Goal: Task Accomplishment & Management: Complete application form

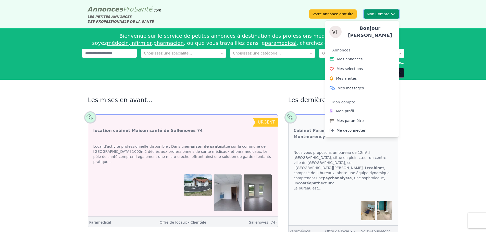
click at [380, 13] on button "Mon Compte Bonjour [PERSON_NAME] Annonces Mes annonces Mes sélections Mes alert…" at bounding box center [381, 13] width 35 height 9
click at [355, 58] on span "Mes annonces" at bounding box center [349, 59] width 25 height 5
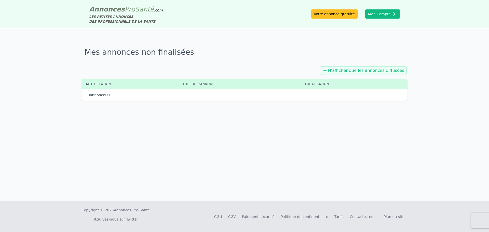
click at [386, 72] on link "→ N'afficher que les annonces diffusées" at bounding box center [364, 70] width 81 height 5
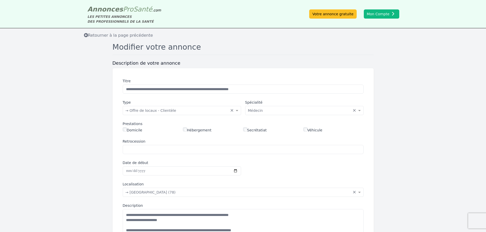
scroll to position [25, 0]
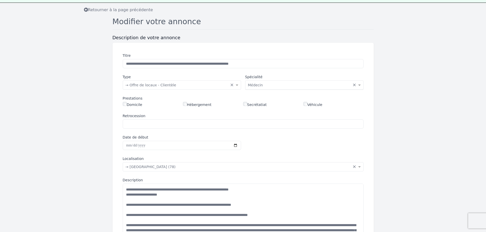
click at [269, 85] on input "text" at bounding box center [299, 84] width 102 height 5
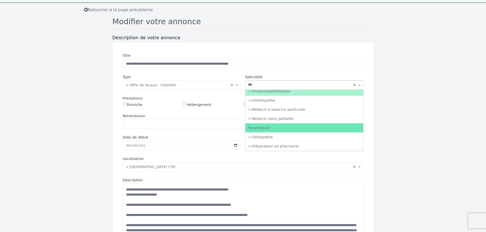
scroll to position [0, 0]
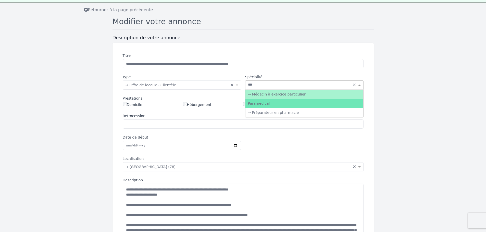
type input "****"
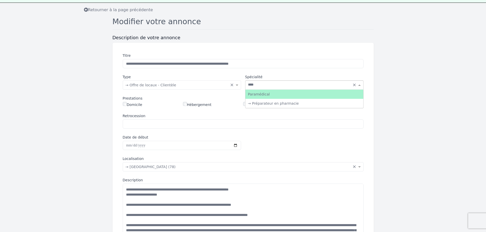
click at [282, 94] on div "Paramédical" at bounding box center [304, 94] width 118 height 9
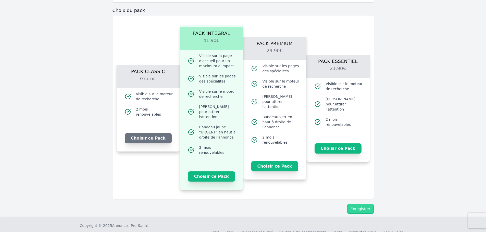
scroll to position [458, 0]
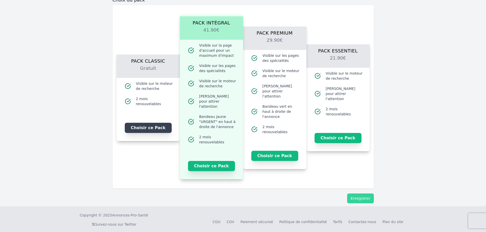
click at [142, 128] on button "Choisir ce Pack" at bounding box center [148, 128] width 47 height 10
click at [358, 195] on button "Enregistrer" at bounding box center [360, 199] width 26 height 10
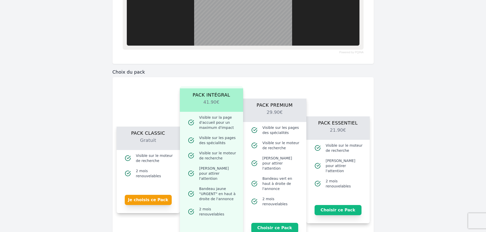
scroll to position [279, 0]
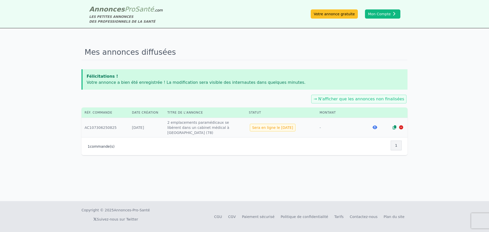
click at [376, 99] on link "→ N'afficher que les annonces non finalisées" at bounding box center [359, 99] width 91 height 5
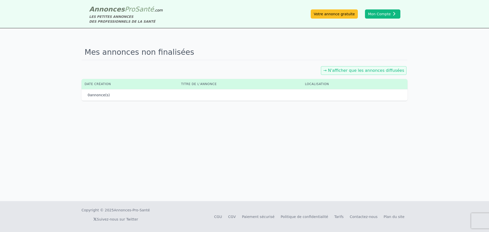
click at [350, 73] on div "→ N'afficher que les annonces diffusées" at bounding box center [364, 70] width 86 height 9
